Goal: Task Accomplishment & Management: Complete application form

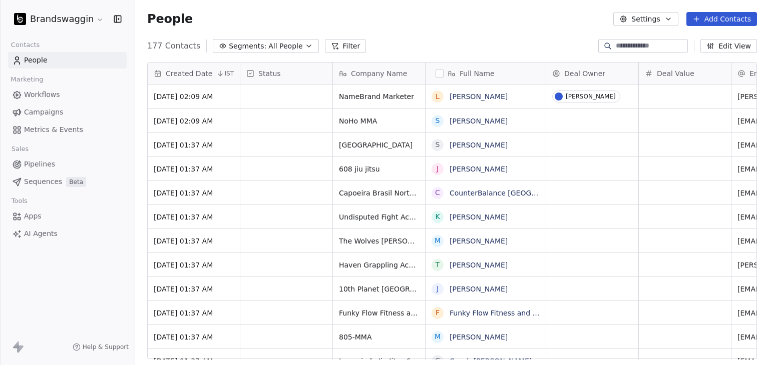
scroll to position [8, 8]
click at [53, 18] on html "Brandswaggin Contacts People Marketing Workflows Campaigns Metrics & Events Sal…" at bounding box center [384, 182] width 769 height 365
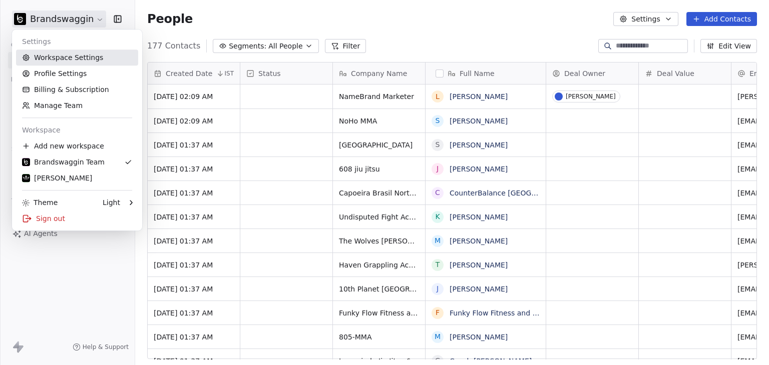
click at [68, 59] on link "Workspace Settings" at bounding box center [77, 58] width 122 height 16
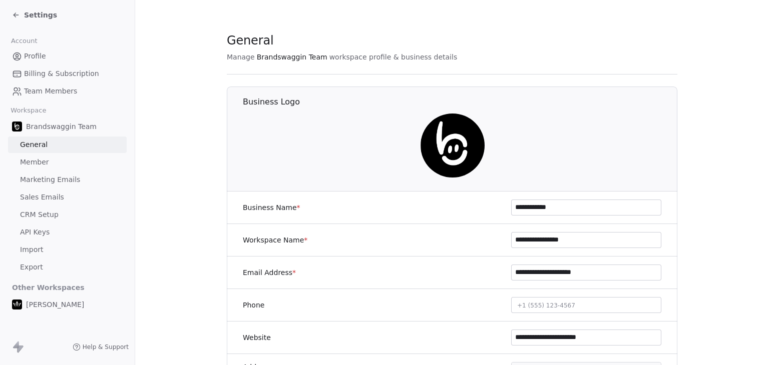
click at [54, 201] on span "Sales Emails" at bounding box center [42, 197] width 44 height 11
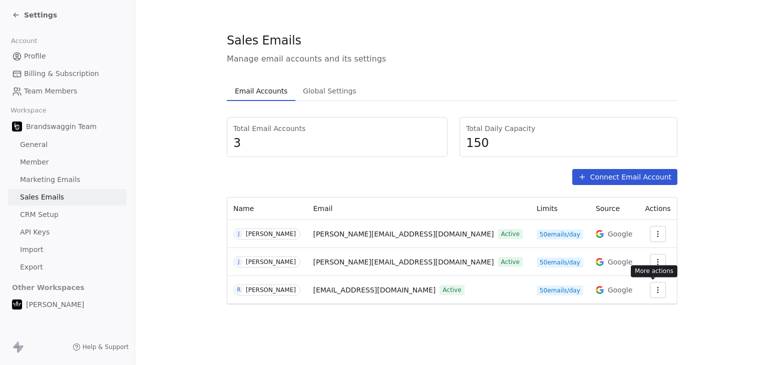
click at [656, 291] on icon "button" at bounding box center [658, 290] width 8 height 8
click at [641, 310] on span "Settings" at bounding box center [639, 312] width 29 height 11
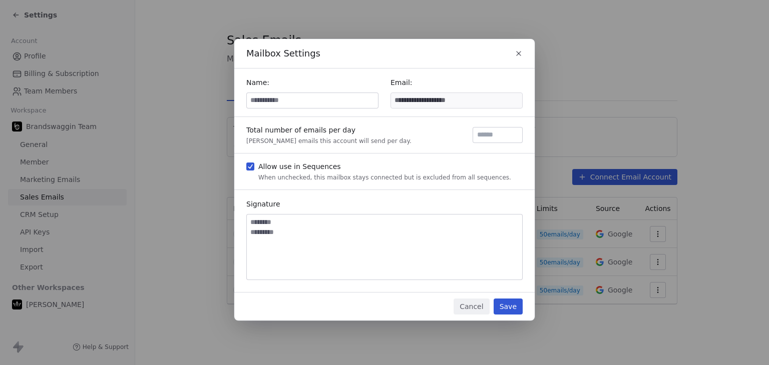
click at [512, 51] on button "button" at bounding box center [519, 54] width 14 height 14
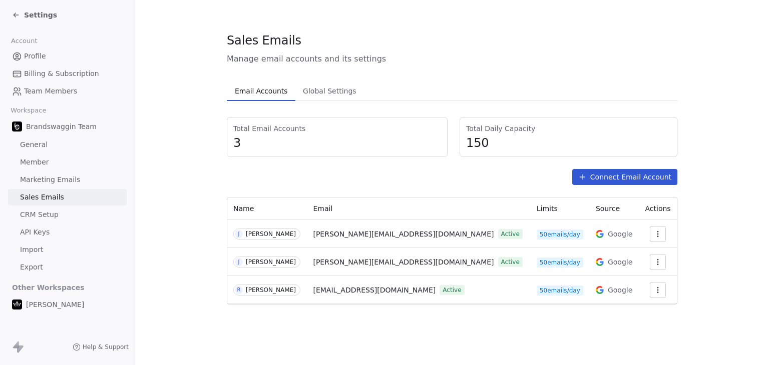
click at [658, 292] on button "button" at bounding box center [658, 290] width 16 height 16
click at [644, 311] on span "Settings" at bounding box center [639, 312] width 29 height 11
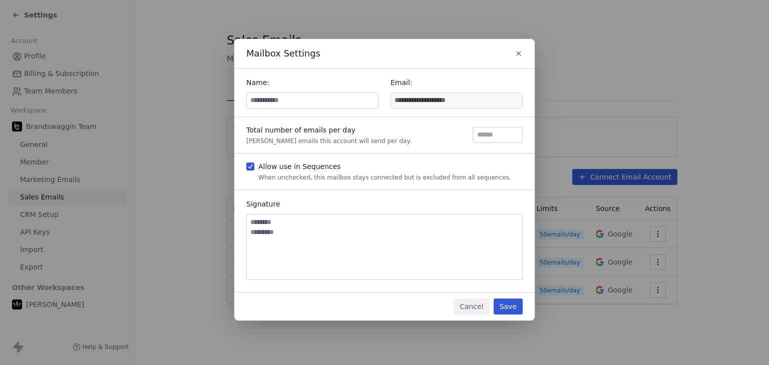
click at [293, 100] on input at bounding box center [312, 100] width 131 height 15
click at [563, 51] on div "**********" at bounding box center [384, 183] width 769 height 320
click at [519, 55] on icon "button" at bounding box center [519, 54] width 8 height 8
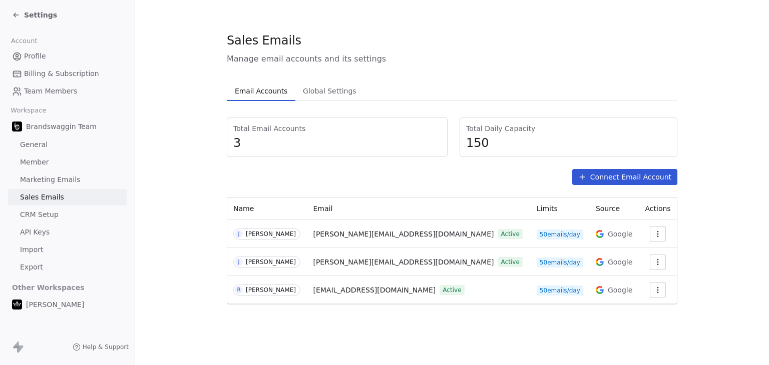
click at [36, 13] on span "Settings" at bounding box center [40, 15] width 33 height 10
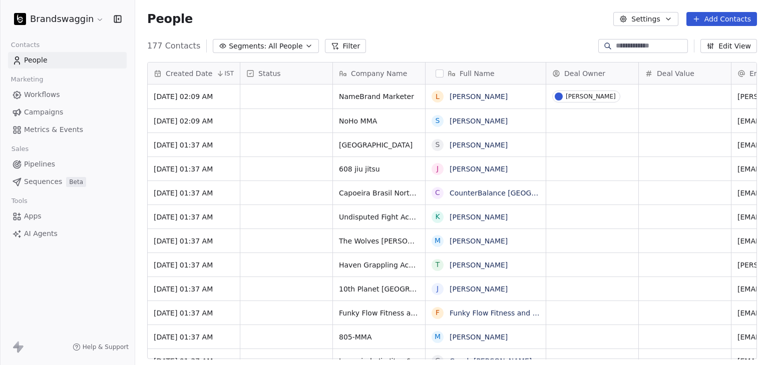
scroll to position [313, 626]
click at [48, 110] on span "Campaigns" at bounding box center [43, 112] width 39 height 11
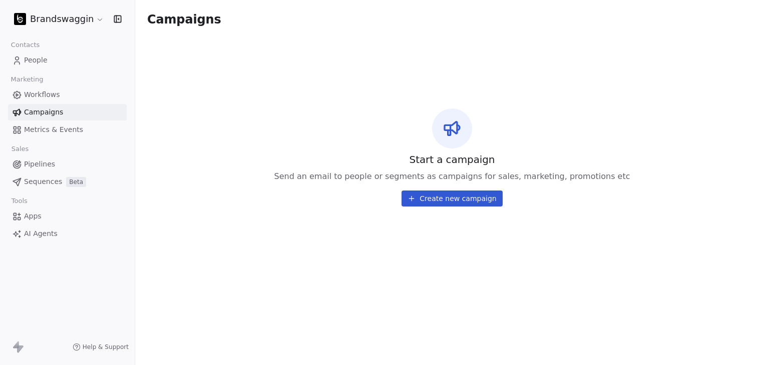
click at [48, 136] on link "Metrics & Events" at bounding box center [67, 130] width 119 height 17
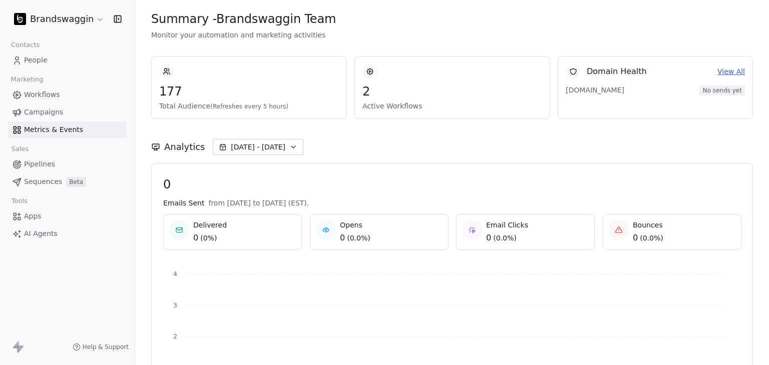
click at [54, 96] on span "Workflows" at bounding box center [42, 95] width 36 height 11
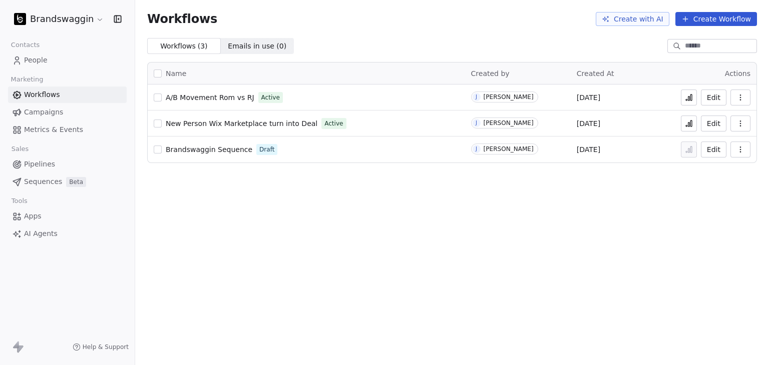
click at [61, 67] on link "People" at bounding box center [67, 60] width 119 height 17
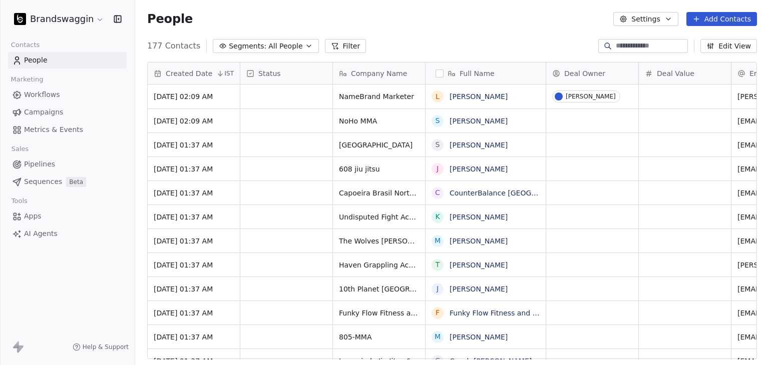
scroll to position [313, 626]
click at [725, 22] on button "Add Contacts" at bounding box center [721, 19] width 71 height 14
click at [709, 41] on span "Create new contact" at bounding box center [726, 41] width 69 height 11
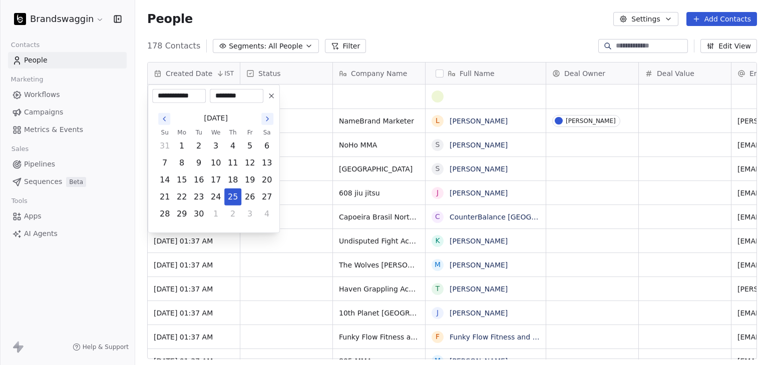
click at [454, 45] on html "Brandswaggin Contacts People Marketing Workflows Campaigns Metrics & Events Sal…" at bounding box center [384, 182] width 769 height 365
click at [274, 90] on button at bounding box center [271, 96] width 12 height 12
type input "**********"
type input "********"
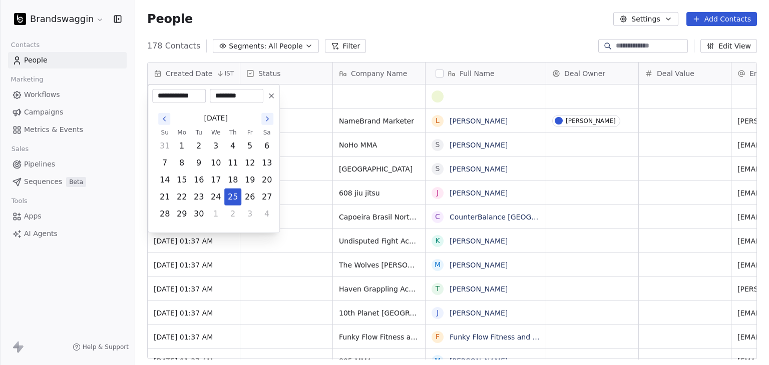
click at [270, 90] on button at bounding box center [271, 96] width 12 height 12
type input "**********"
type input "********"
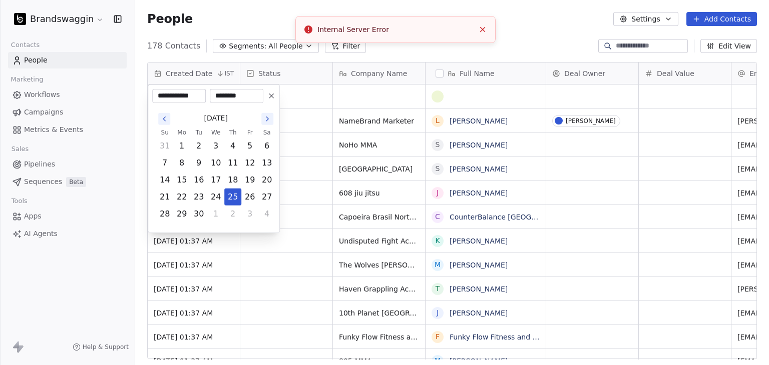
click at [420, 47] on html "Brandswaggin Contacts People Marketing Workflows Campaigns Metrics & Events Sal…" at bounding box center [384, 182] width 769 height 365
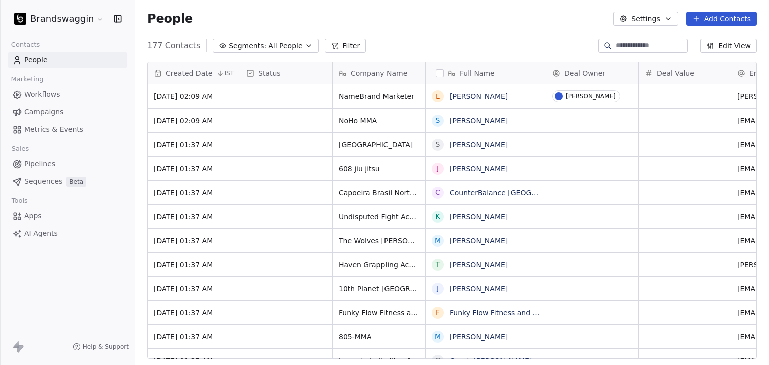
scroll to position [313, 626]
click at [85, 23] on html "Brandswaggin Contacts People Marketing Workflows Campaigns Metrics & Events Sal…" at bounding box center [384, 182] width 769 height 365
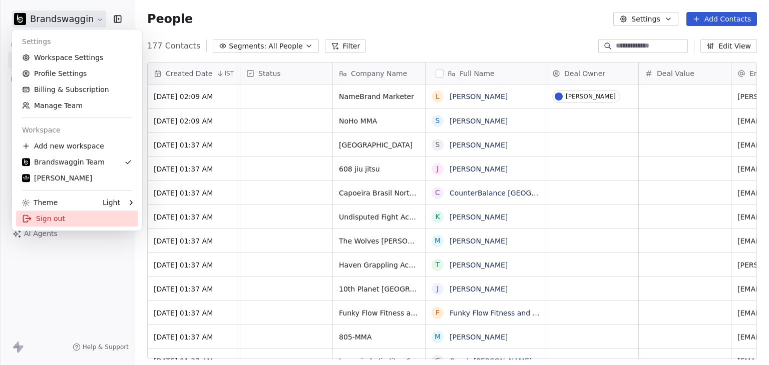
click at [48, 223] on div "Sign out" at bounding box center [77, 219] width 122 height 16
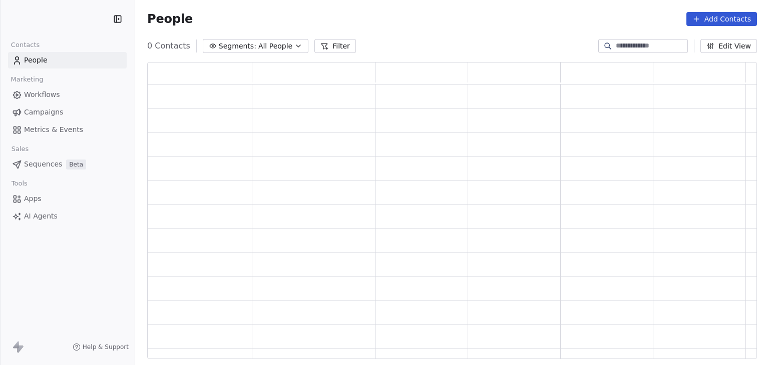
scroll to position [289, 602]
